Goal: Information Seeking & Learning: Find specific fact

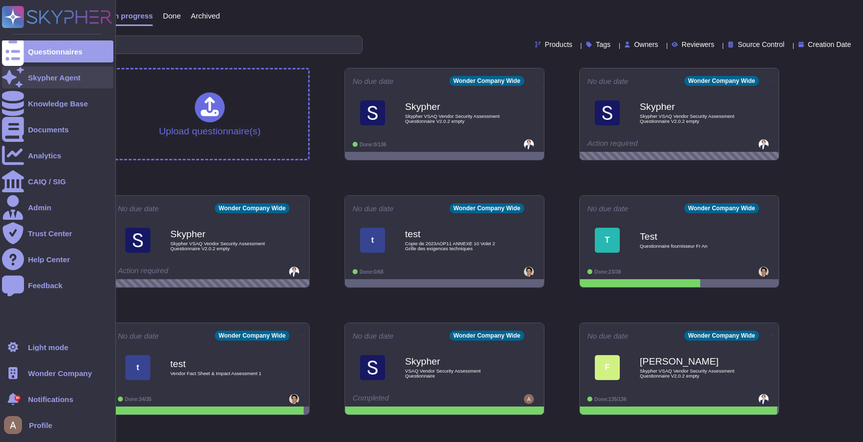
click at [17, 74] on icon at bounding box center [13, 76] width 22 height 19
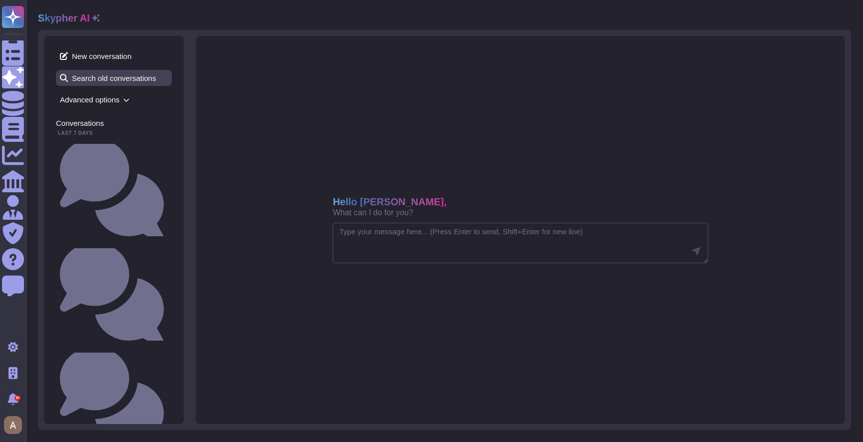
click at [139, 80] on span "Search old conversations" at bounding box center [114, 78] width 116 height 16
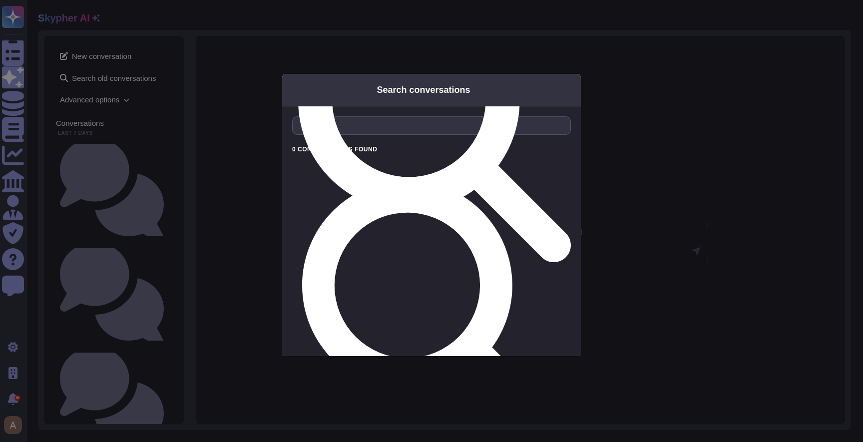
type input "old"
click at [266, 37] on div "Search conversations old 0 conversation s found No conversations found matching…" at bounding box center [431, 221] width 863 height 442
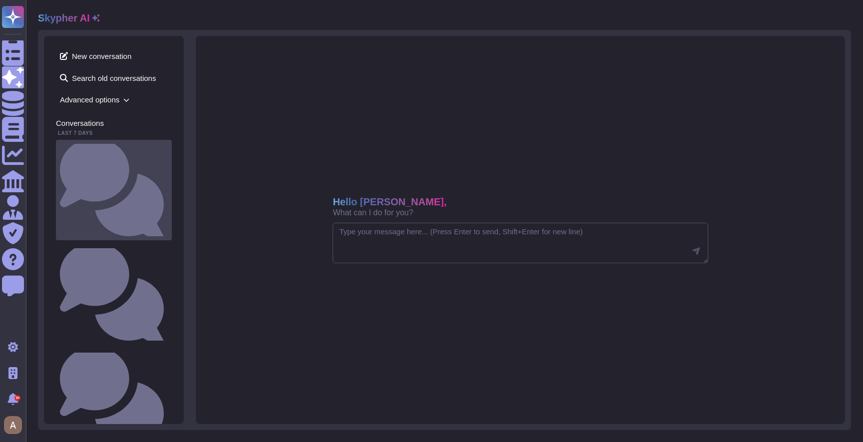
click at [167, 154] on div "Is there a documented change management process that ensures changes are docume…" at bounding box center [114, 190] width 116 height 100
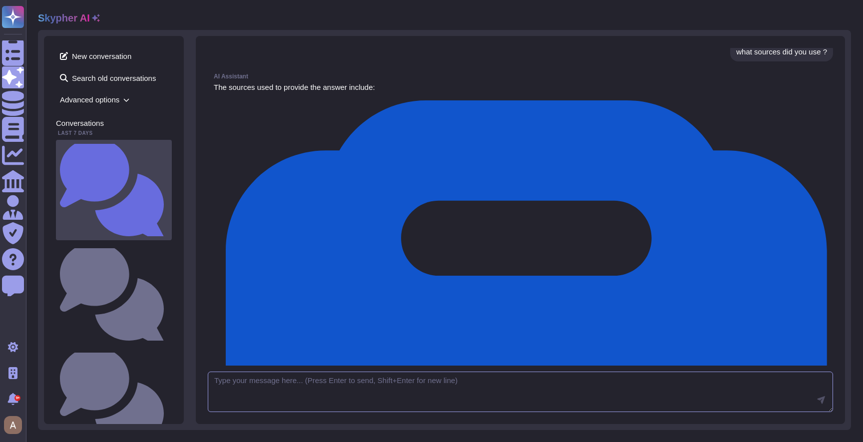
scroll to position [186, 0]
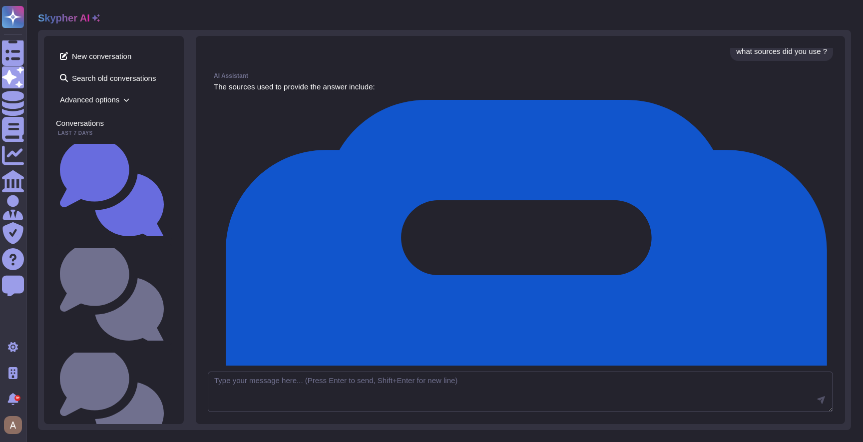
click at [137, 98] on span "Advanced options" at bounding box center [114, 99] width 116 height 15
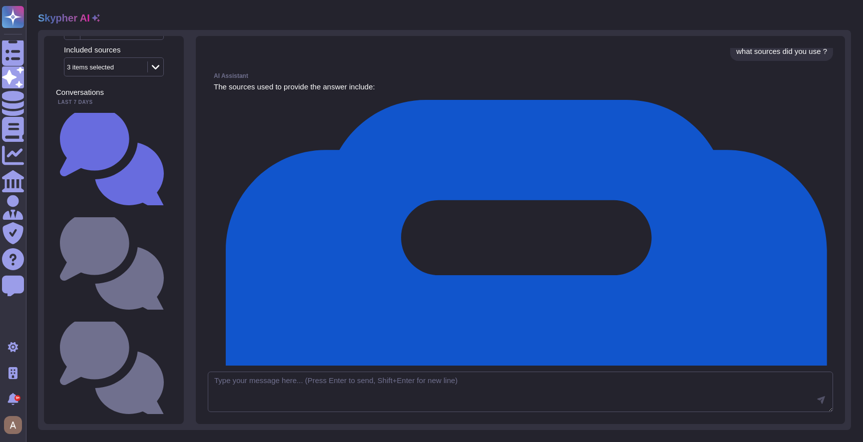
scroll to position [0, 0]
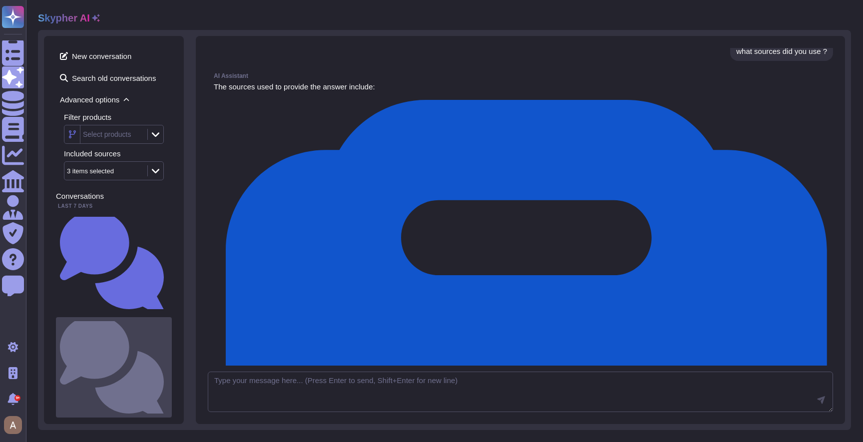
click at [168, 364] on small "Is there a documented change management process that ensures changes are docume…" at bounding box center [168, 367] width 0 height 6
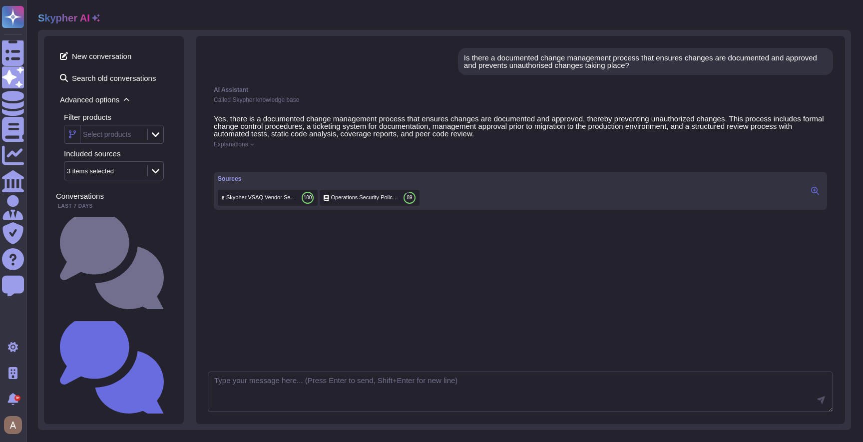
click at [823, 197] on button at bounding box center [815, 191] width 16 height 12
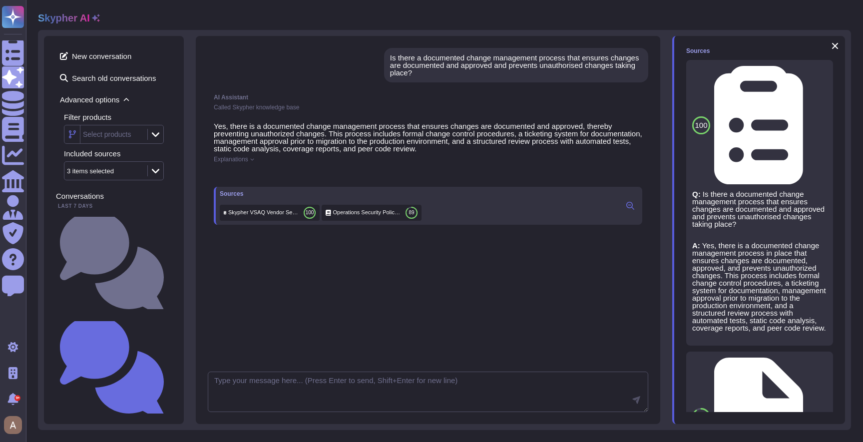
click at [515, 164] on div "Yes, there is a documented change management process that ensures changes are d…" at bounding box center [428, 173] width 441 height 114
click at [568, 106] on div "Called Skypher knowledge base" at bounding box center [428, 107] width 429 height 6
click at [593, 52] on div "Is there a documented change management process that ensures changes are docume…" at bounding box center [516, 65] width 264 height 34
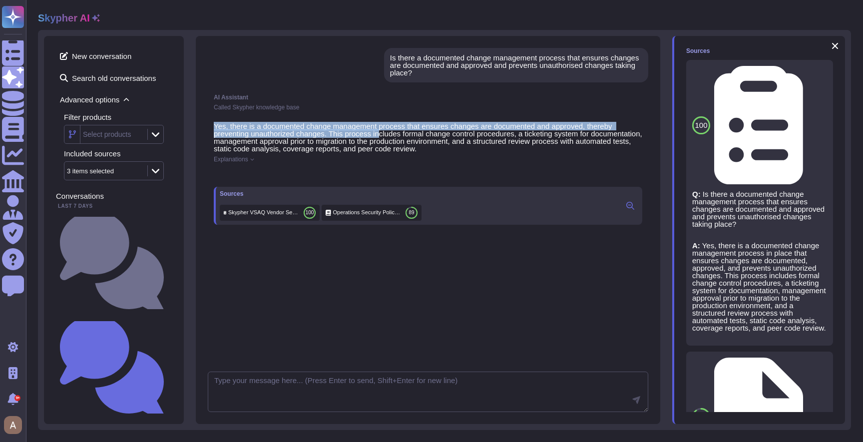
drag, startPoint x: 386, startPoint y: 115, endPoint x: 384, endPoint y: 135, distance: 19.5
click at [384, 135] on div "AI Assistant Called Skypher knowledge base Yes, there is a documented change ma…" at bounding box center [428, 217] width 441 height 258
click at [384, 136] on p "Yes, there is a documented change management process that ensures changes are d…" at bounding box center [428, 137] width 429 height 30
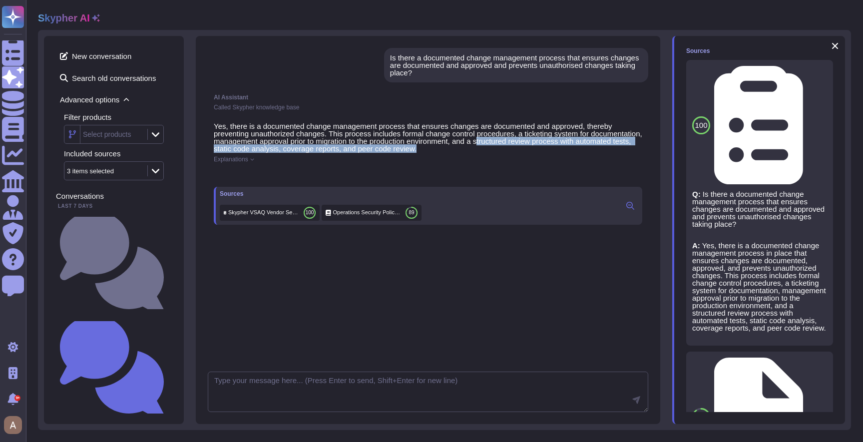
click at [537, 147] on p "Yes, there is a documented change management process that ensures changes are d…" at bounding box center [428, 137] width 429 height 30
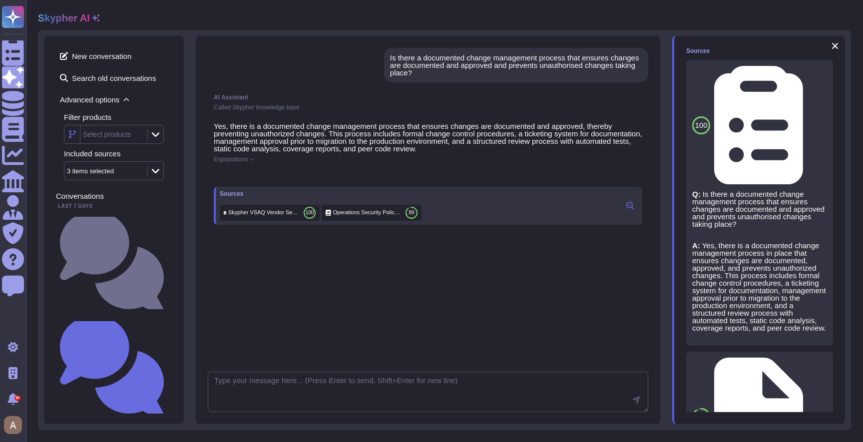
click at [427, 172] on div at bounding box center [428, 174] width 429 height 8
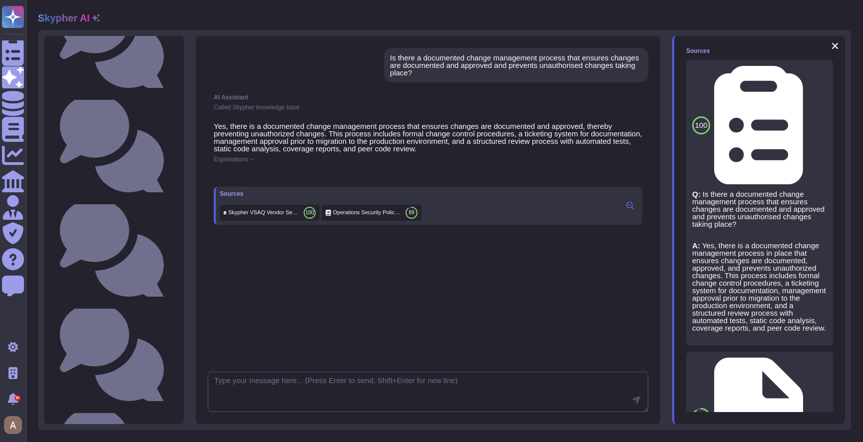
scroll to position [1427, 0]
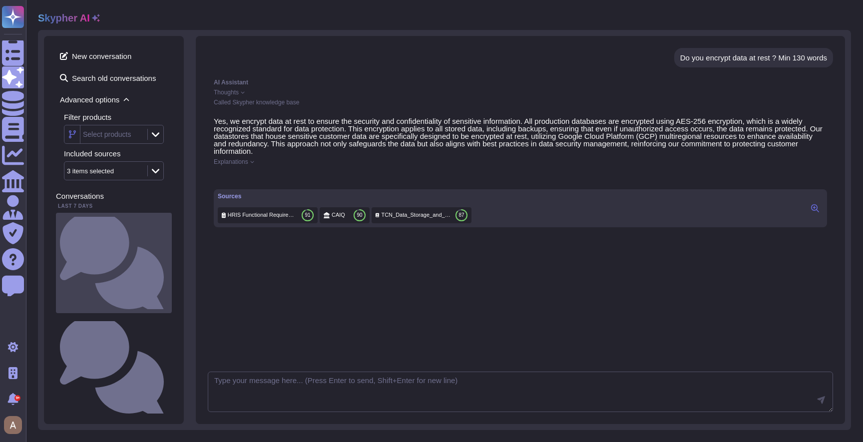
click at [135, 225] on div "Is there a documented change management process that ensures changes are docume…" at bounding box center [114, 263] width 116 height 100
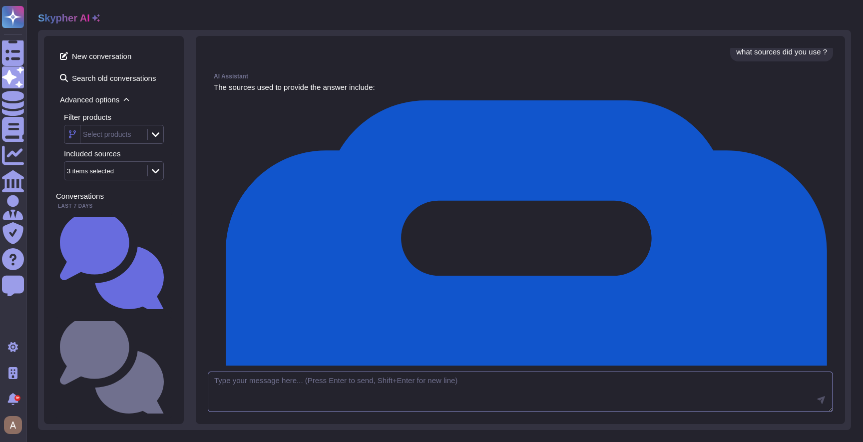
scroll to position [186, 0]
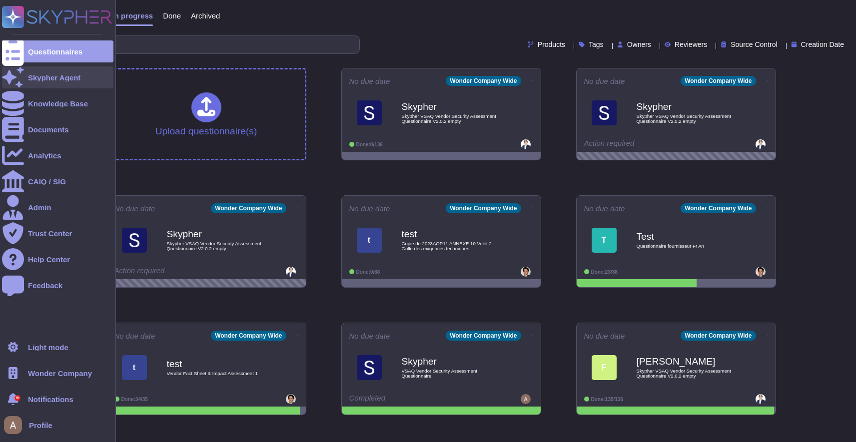
click at [65, 77] on div "Skypher Agent" at bounding box center [54, 77] width 52 height 7
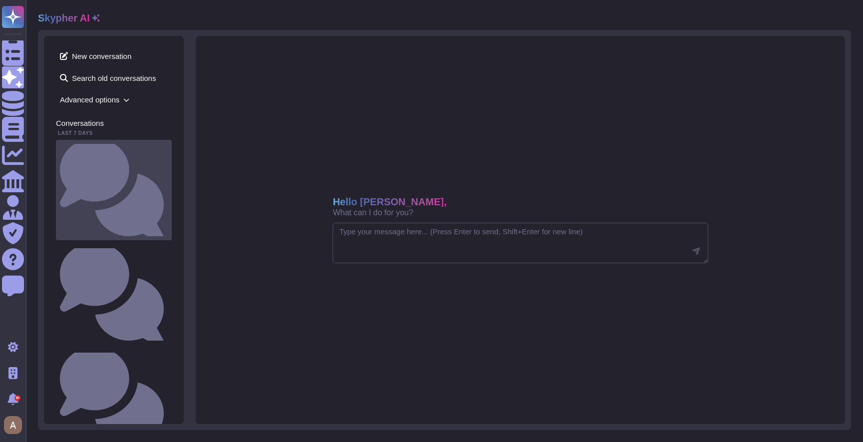
click at [130, 142] on div "Is there a documented change management process that ensures changes are docume…" at bounding box center [114, 190] width 116 height 100
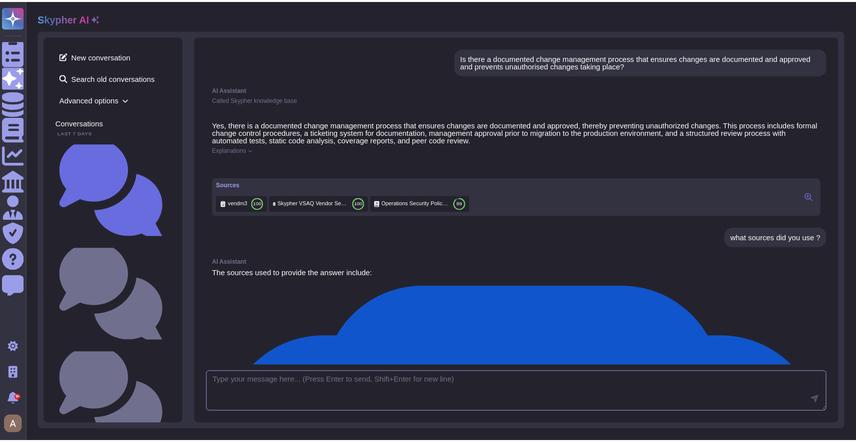
scroll to position [186, 0]
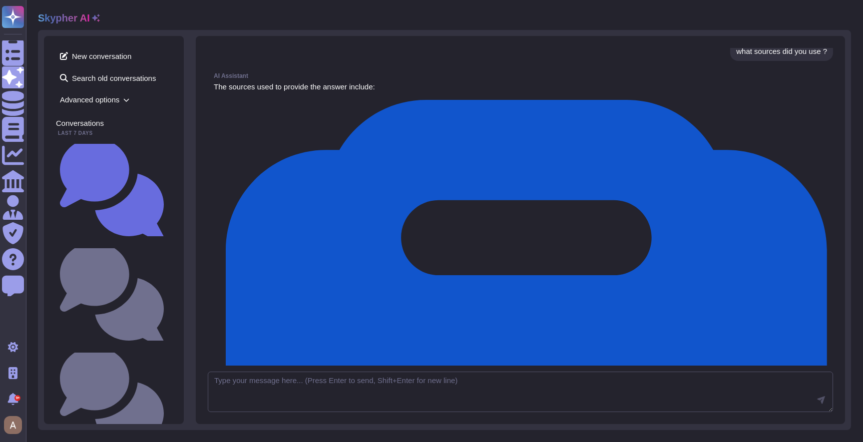
click at [120, 95] on span "Advanced options" at bounding box center [114, 99] width 116 height 15
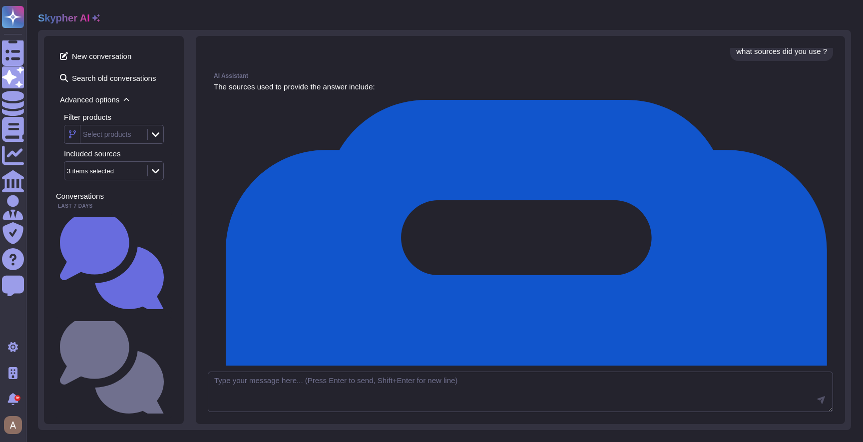
click at [111, 129] on div "Select products" at bounding box center [112, 134] width 64 height 18
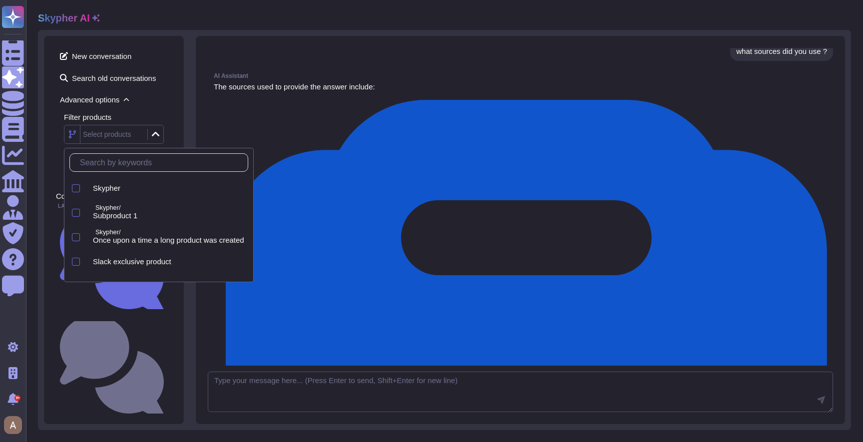
click at [97, 23] on div "Skypher AI" at bounding box center [69, 18] width 62 height 12
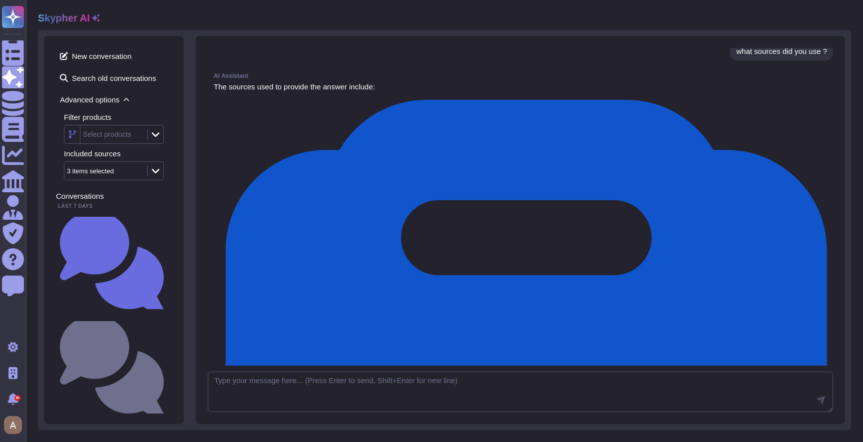
click at [94, 20] on icon at bounding box center [96, 18] width 8 height 8
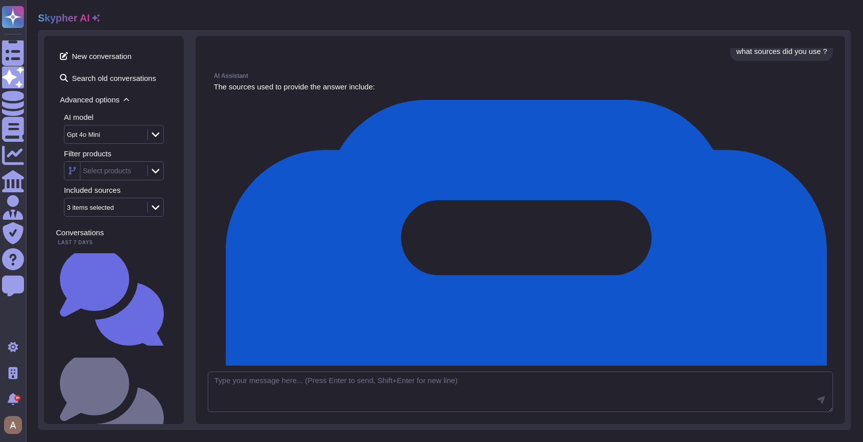
click at [113, 99] on span "Advanced options" at bounding box center [114, 99] width 116 height 15
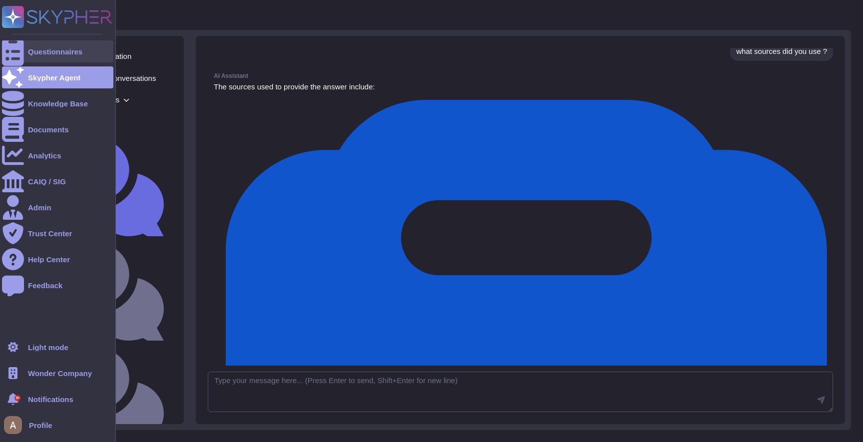
click at [21, 57] on div at bounding box center [13, 51] width 22 height 22
